Goal: Task Accomplishment & Management: Use online tool/utility

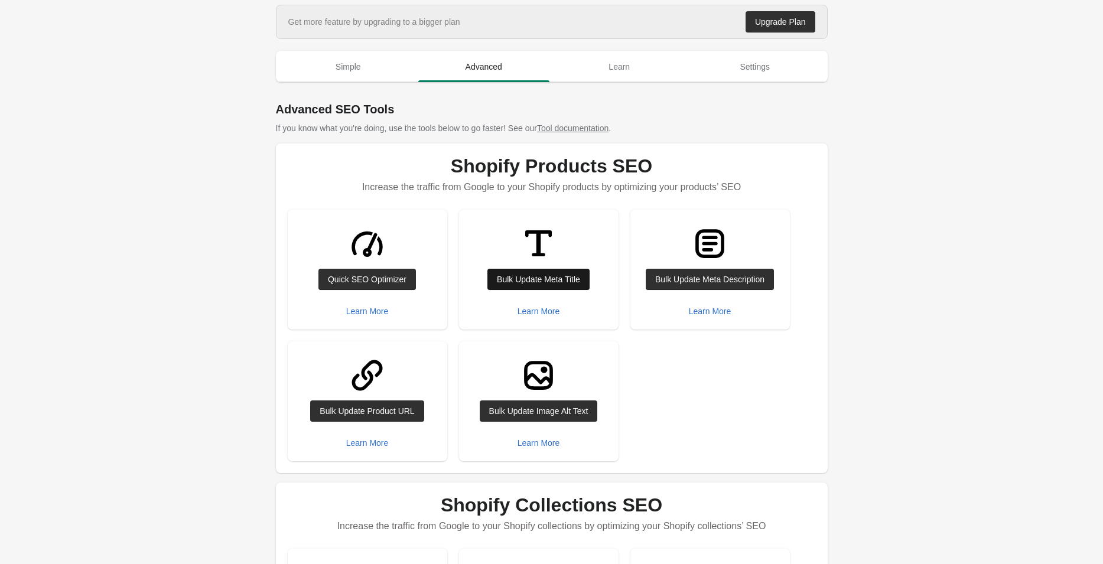
click at [557, 278] on div "Bulk Update Meta Title" at bounding box center [538, 279] width 83 height 9
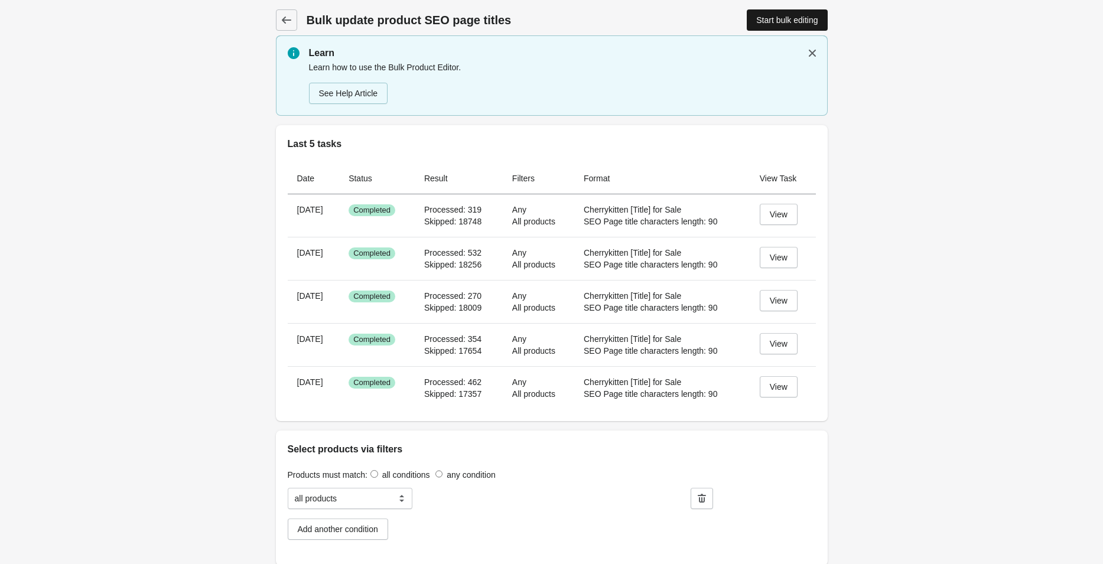
click at [789, 21] on div "Start bulk editing" at bounding box center [786, 19] width 61 height 9
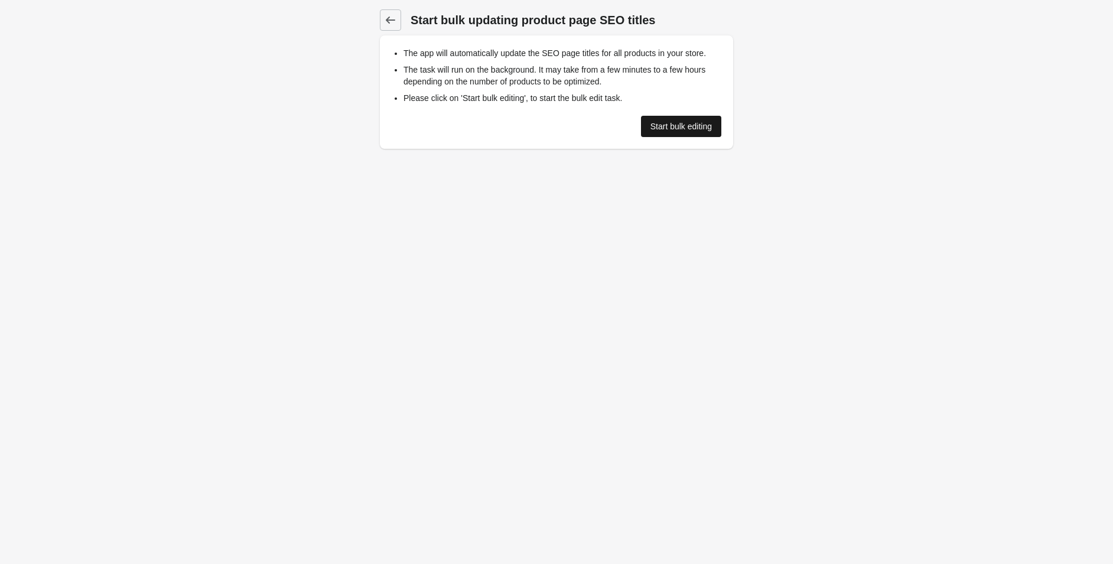
click at [684, 122] on div "Start bulk editing" at bounding box center [680, 126] width 61 height 9
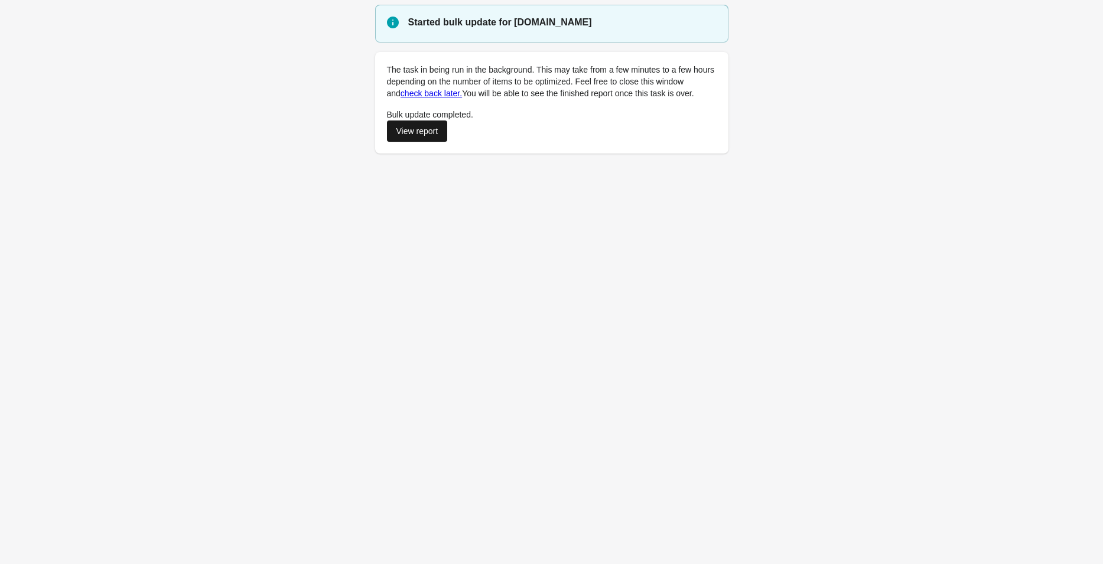
click at [415, 135] on div "View report" at bounding box center [417, 130] width 42 height 9
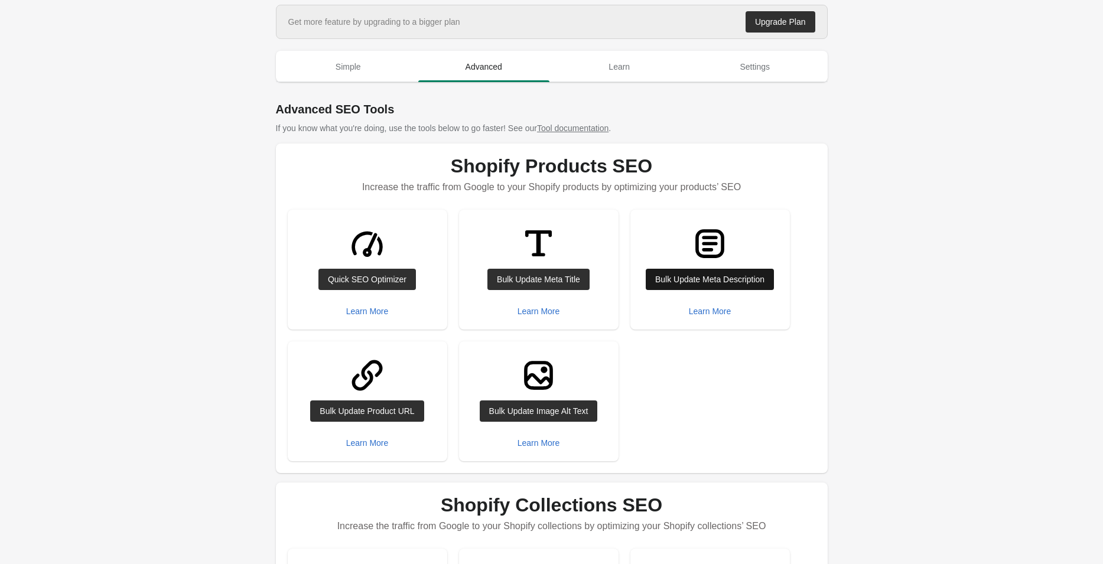
click at [727, 272] on link "Bulk Update Meta Description" at bounding box center [710, 279] width 128 height 21
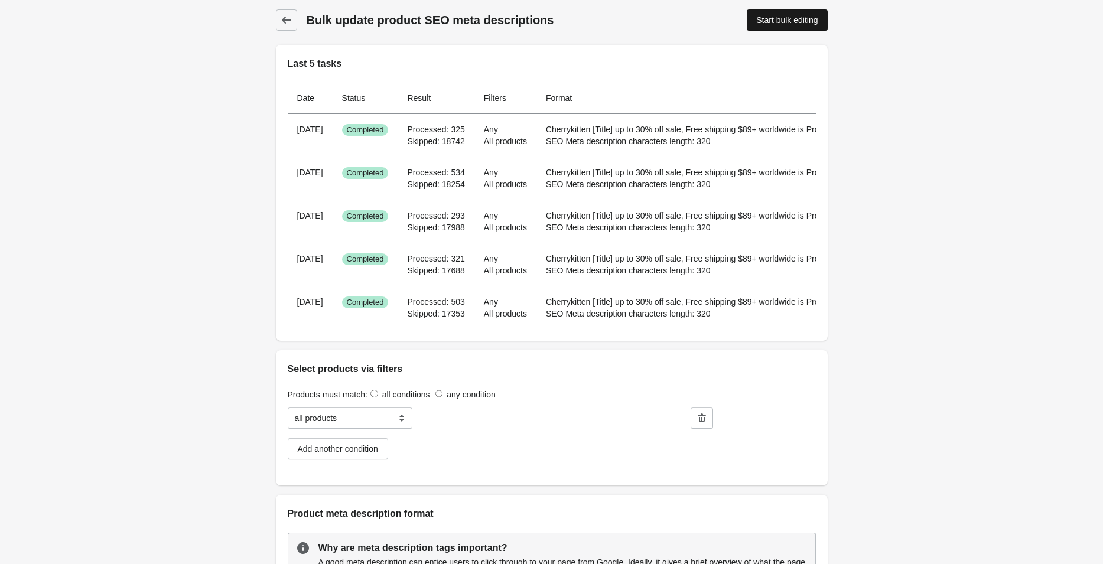
click at [767, 18] on div "Start bulk editing" at bounding box center [786, 19] width 61 height 9
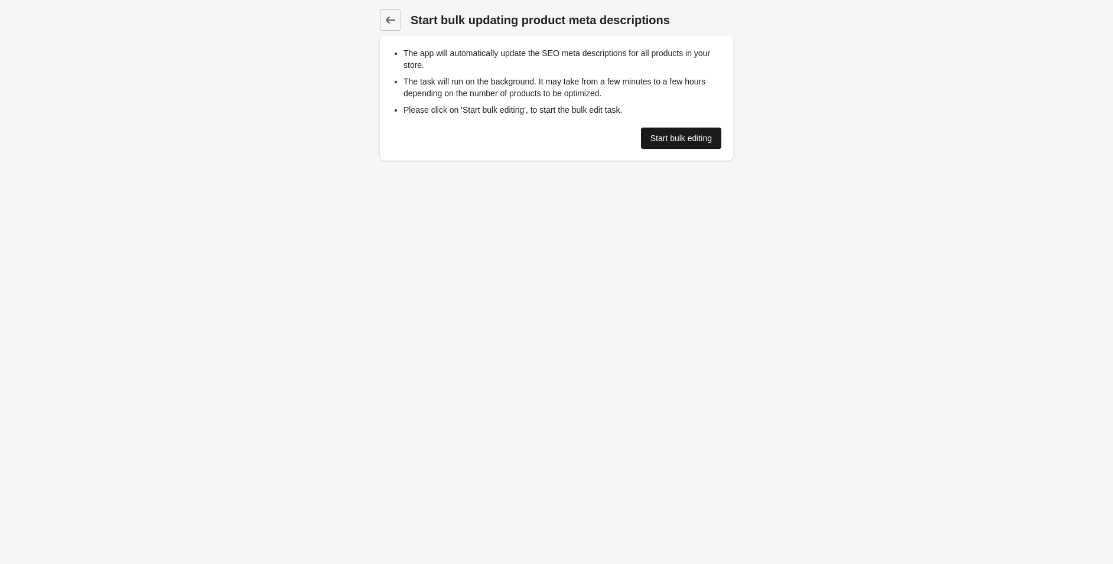
click at [669, 139] on div "Start bulk editing" at bounding box center [680, 137] width 61 height 9
